Goal: Task Accomplishment & Management: Complete application form

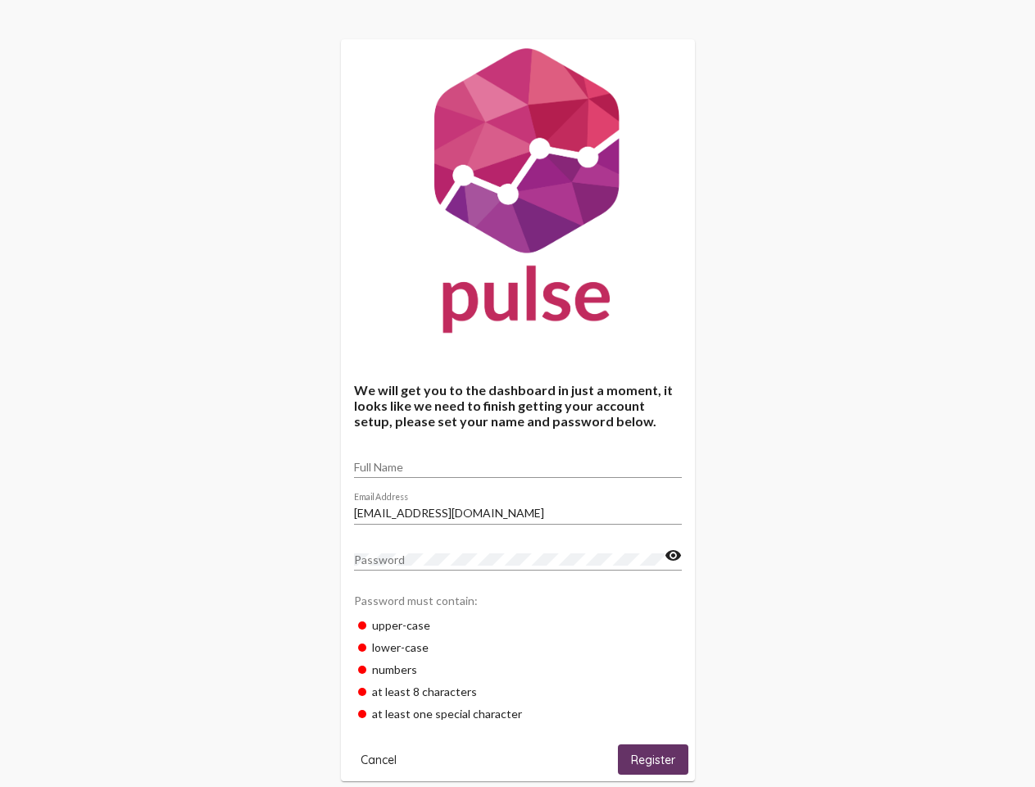
click at [518, 461] on input "Full Name" at bounding box center [518, 467] width 328 height 13
click at [518, 508] on input "[EMAIL_ADDRESS][DOMAIN_NAME]" at bounding box center [518, 512] width 328 height 13
click at [673, 556] on mat-icon "visibility" at bounding box center [673, 556] width 17 height 20
click at [379, 759] on span "Cancel" at bounding box center [379, 759] width 36 height 15
click at [653, 759] on span "Register" at bounding box center [653, 759] width 44 height 15
